Goal: Information Seeking & Learning: Learn about a topic

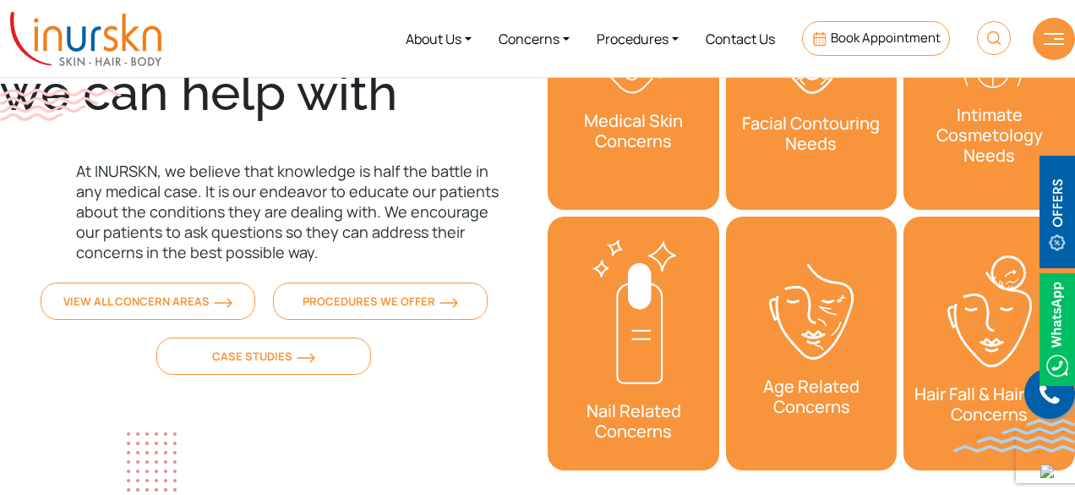
scroll to position [5524, 0]
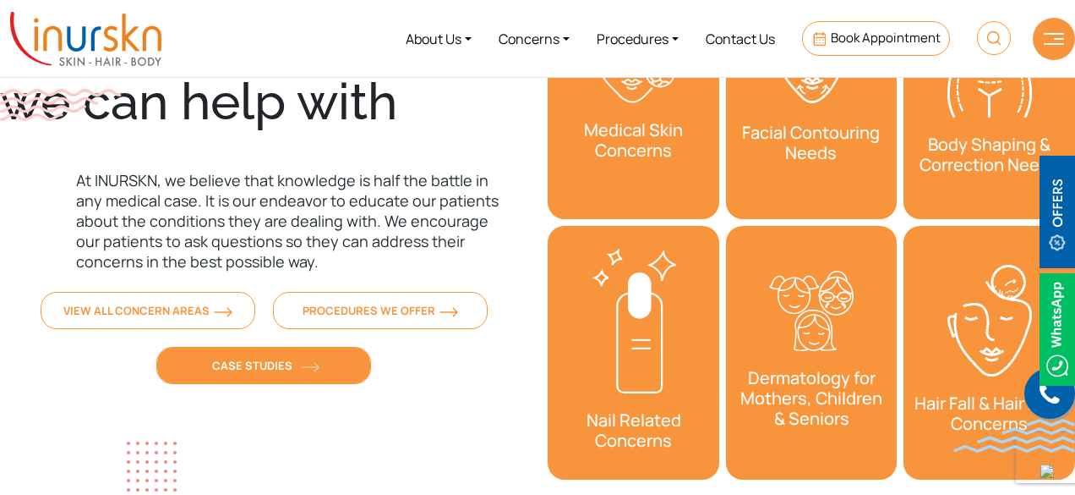
click at [335, 347] on link "Case Studies" at bounding box center [263, 365] width 215 height 37
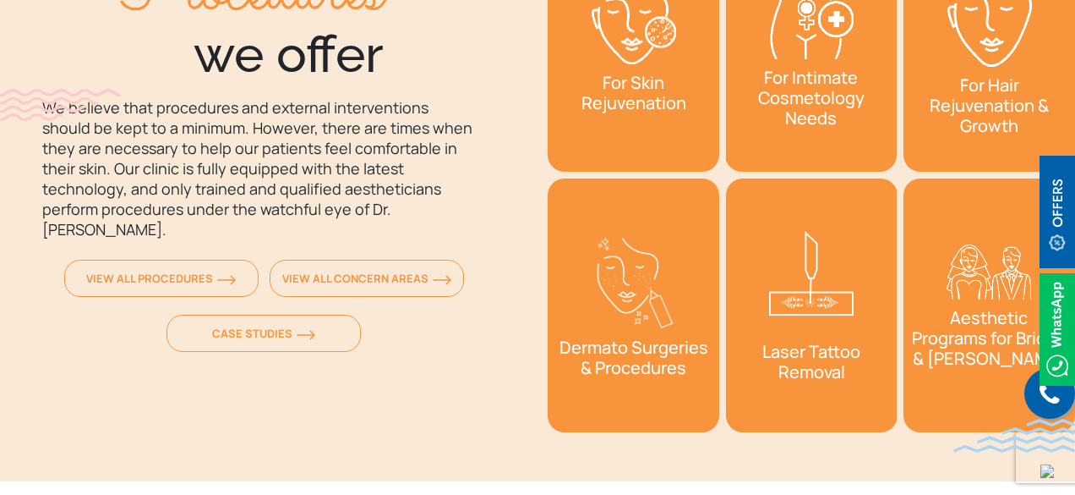
scroll to position [6209, 0]
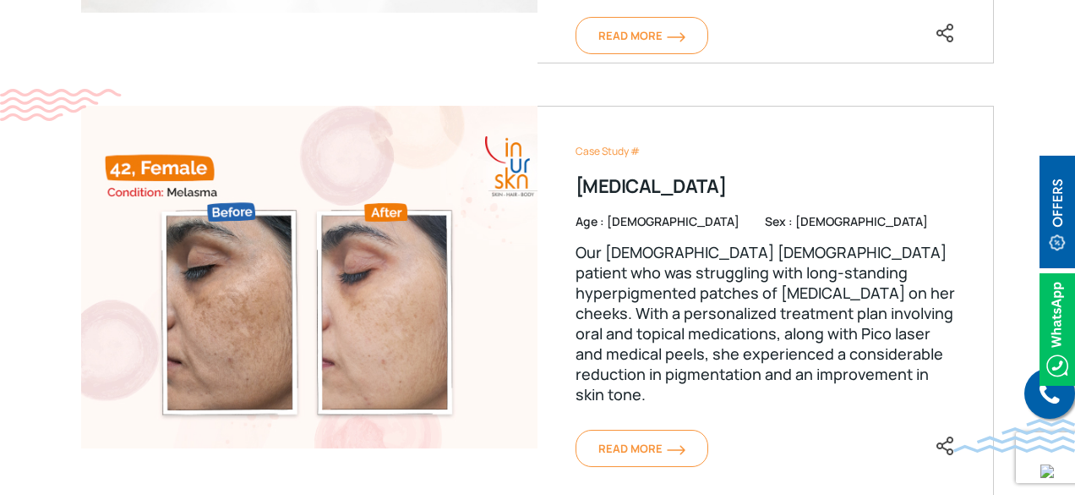
scroll to position [1120, 0]
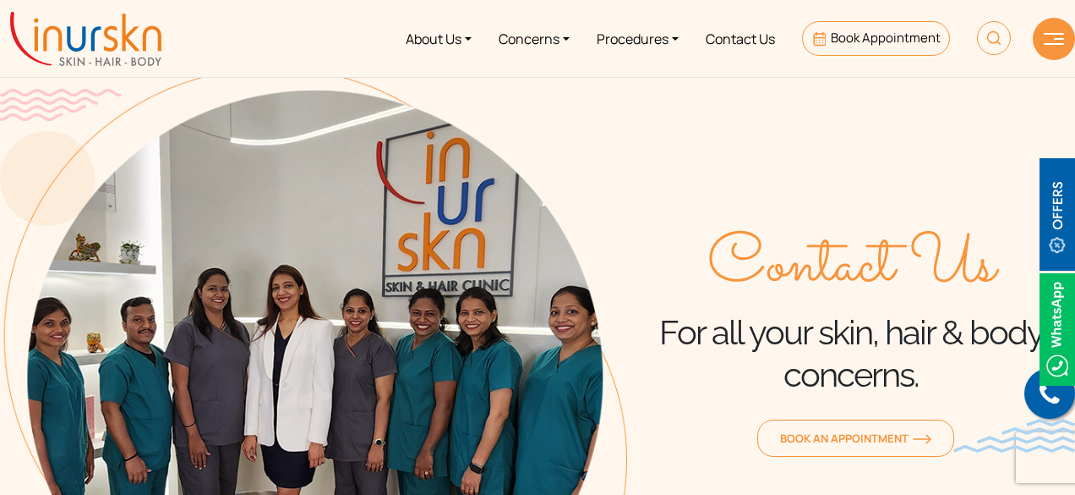
click at [847, 466] on div "Contact Us For all your skin, hair & body concerns. Book an Appointment" at bounding box center [851, 342] width 448 height 549
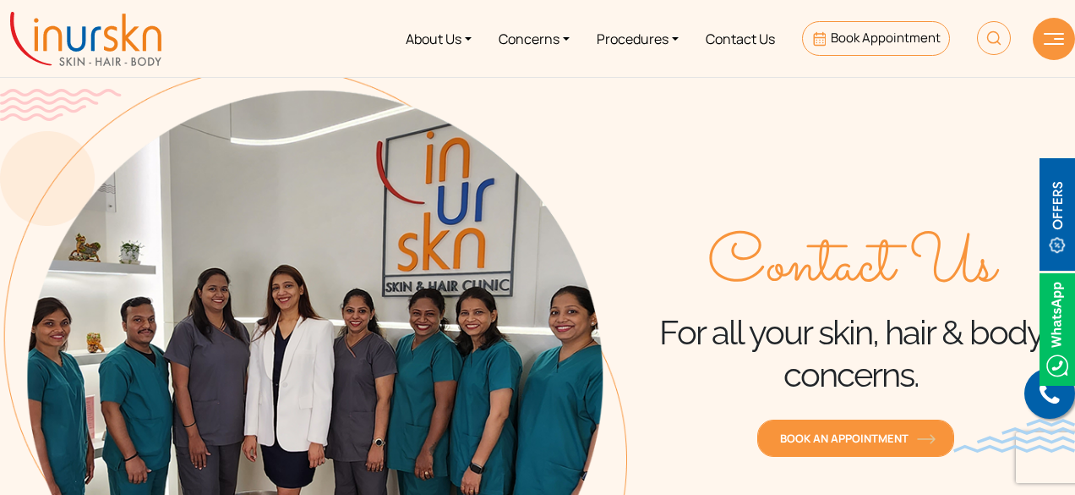
click at [865, 434] on span "Book an Appointment" at bounding box center [855, 437] width 151 height 15
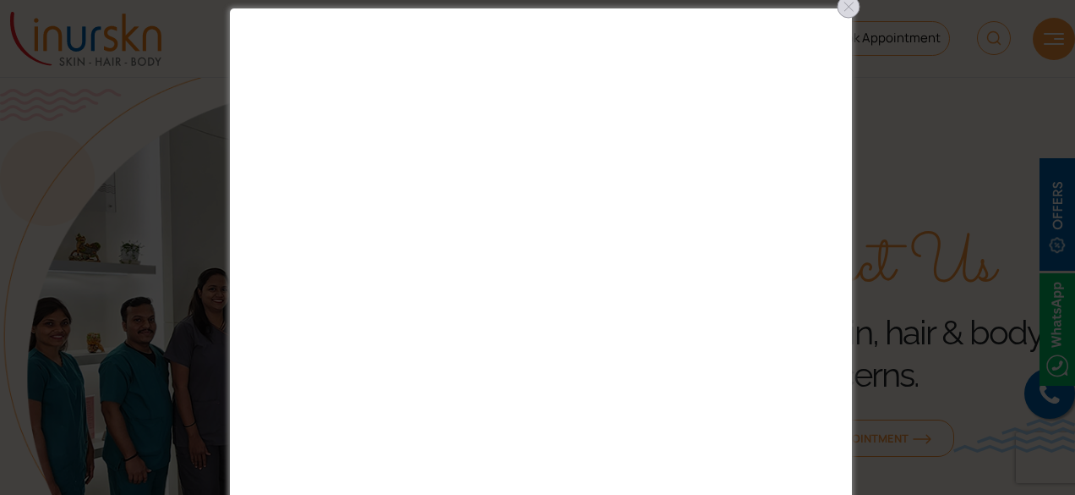
click at [850, 6] on div at bounding box center [848, 6] width 27 height 27
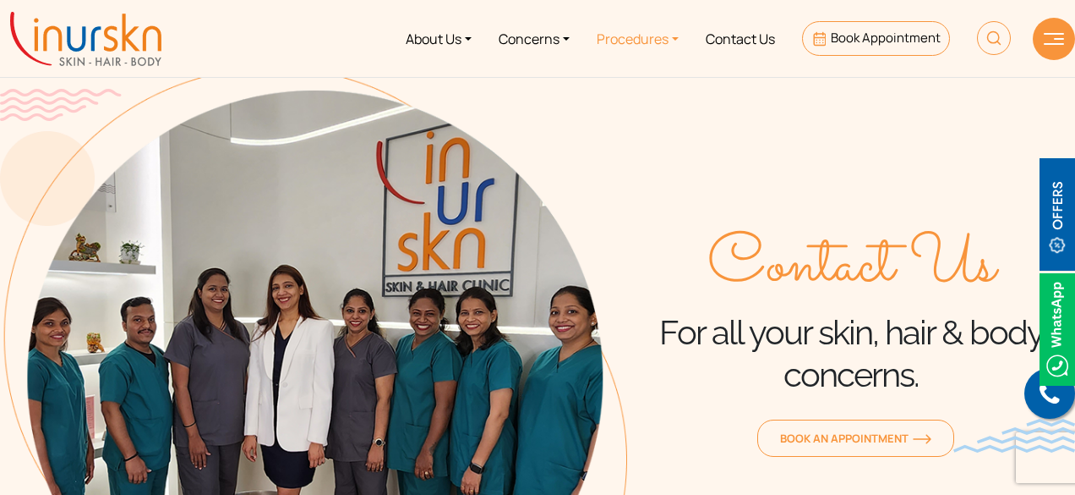
click at [675, 36] on link "Procedures" at bounding box center [637, 38] width 109 height 63
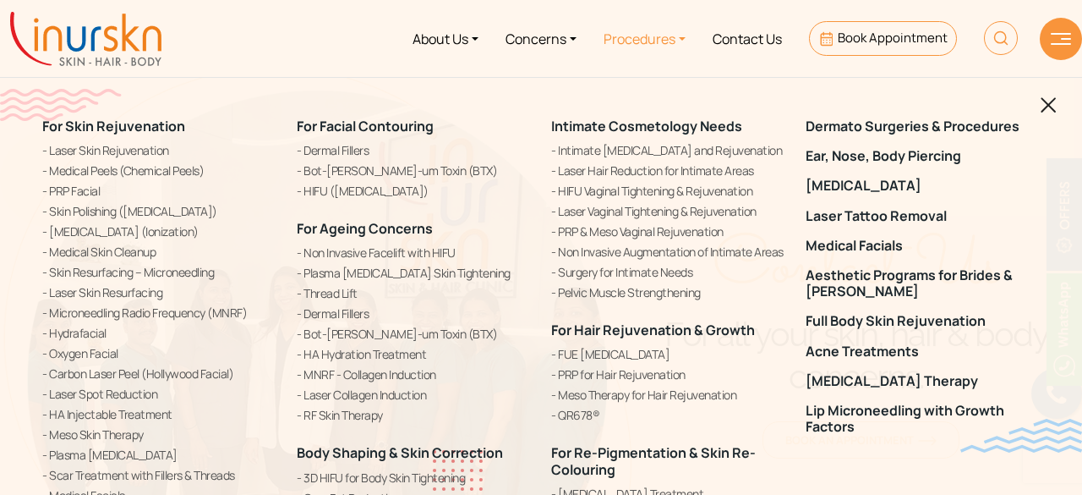
click at [1050, 94] on div "For Skin Rejuvenation Laser Skin Rejuvenation Medical Peels (Chemical Peels) PR…" at bounding box center [541, 247] width 1082 height 495
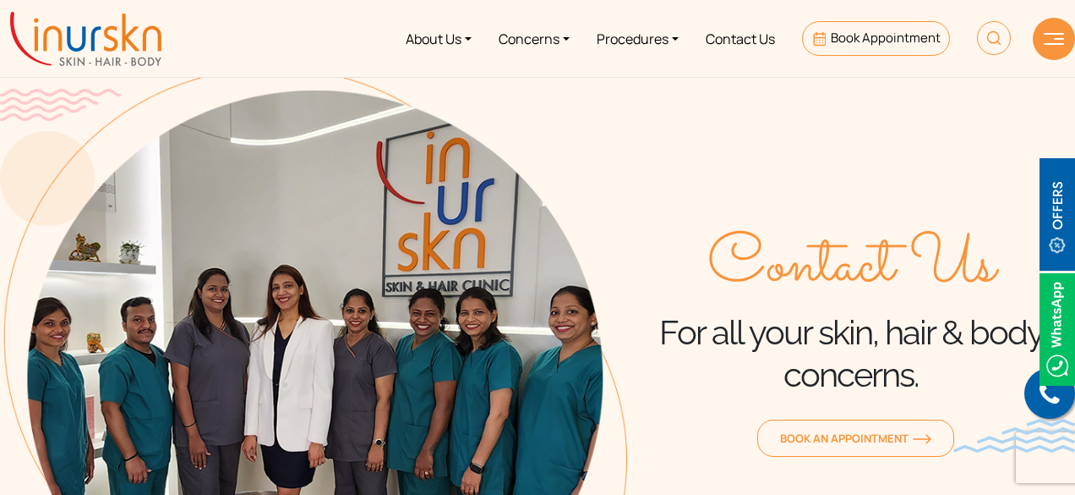
click at [1050, 98] on body "Enquiry Form Submit Offers & Pricing View All Permanent Laser Hair Reduction – …" at bounding box center [537, 213] width 1075 height 495
click at [536, 36] on link "Concerns" at bounding box center [534, 38] width 98 height 63
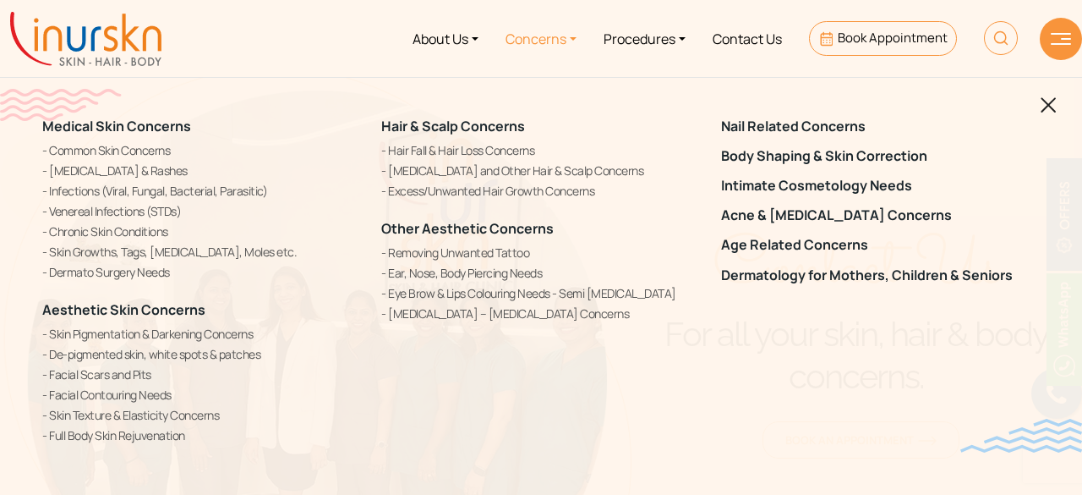
click at [1045, 106] on img at bounding box center [1049, 105] width 16 height 16
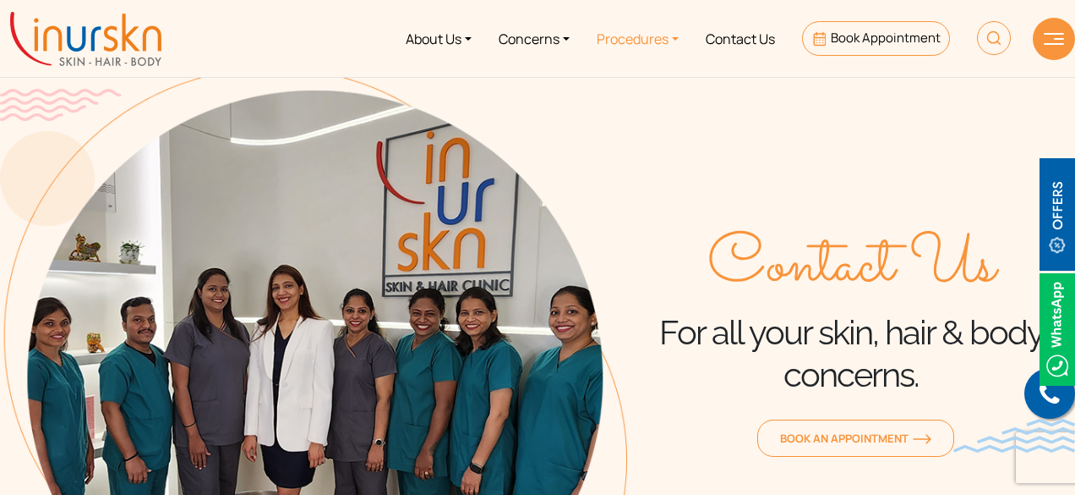
click at [646, 43] on link "Procedures" at bounding box center [637, 38] width 109 height 63
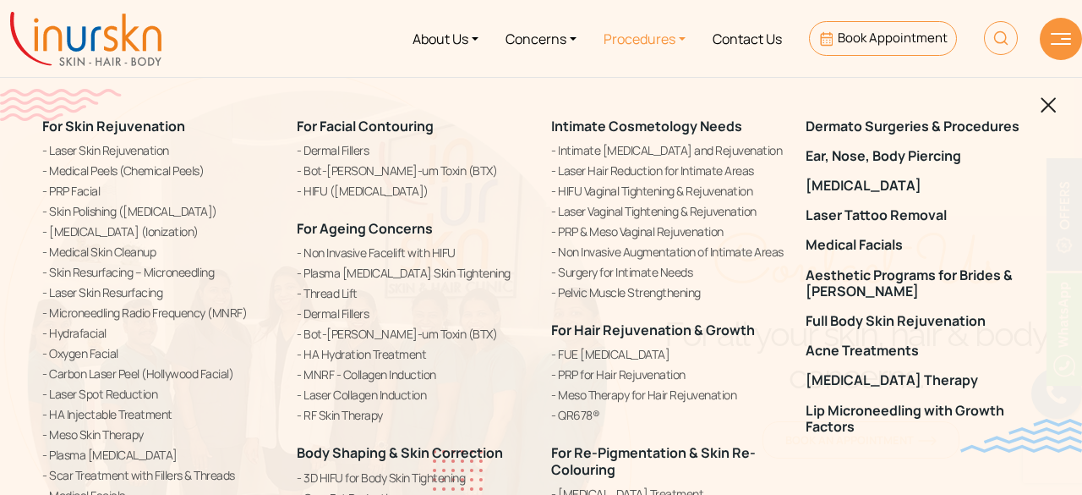
click at [1050, 101] on img at bounding box center [1049, 105] width 16 height 16
